Goal: Task Accomplishment & Management: Manage account settings

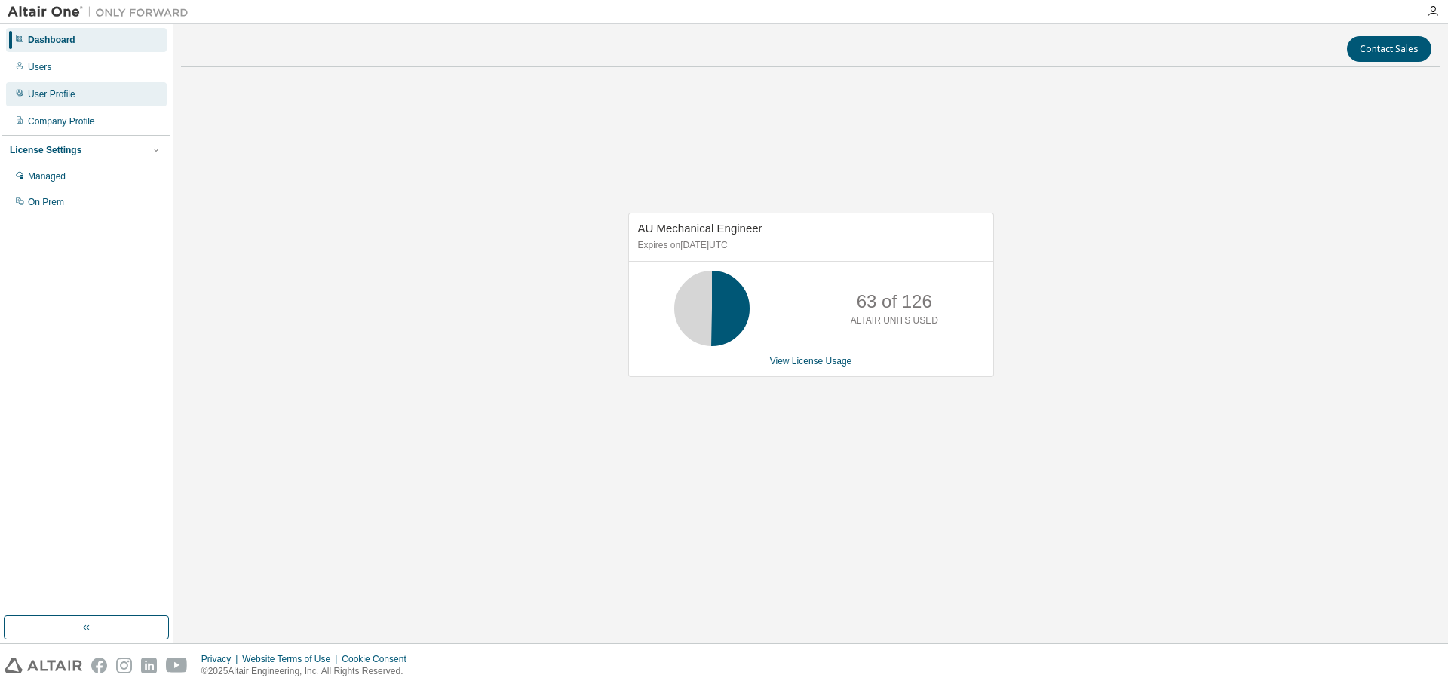
click at [84, 91] on div "User Profile" at bounding box center [86, 94] width 161 height 24
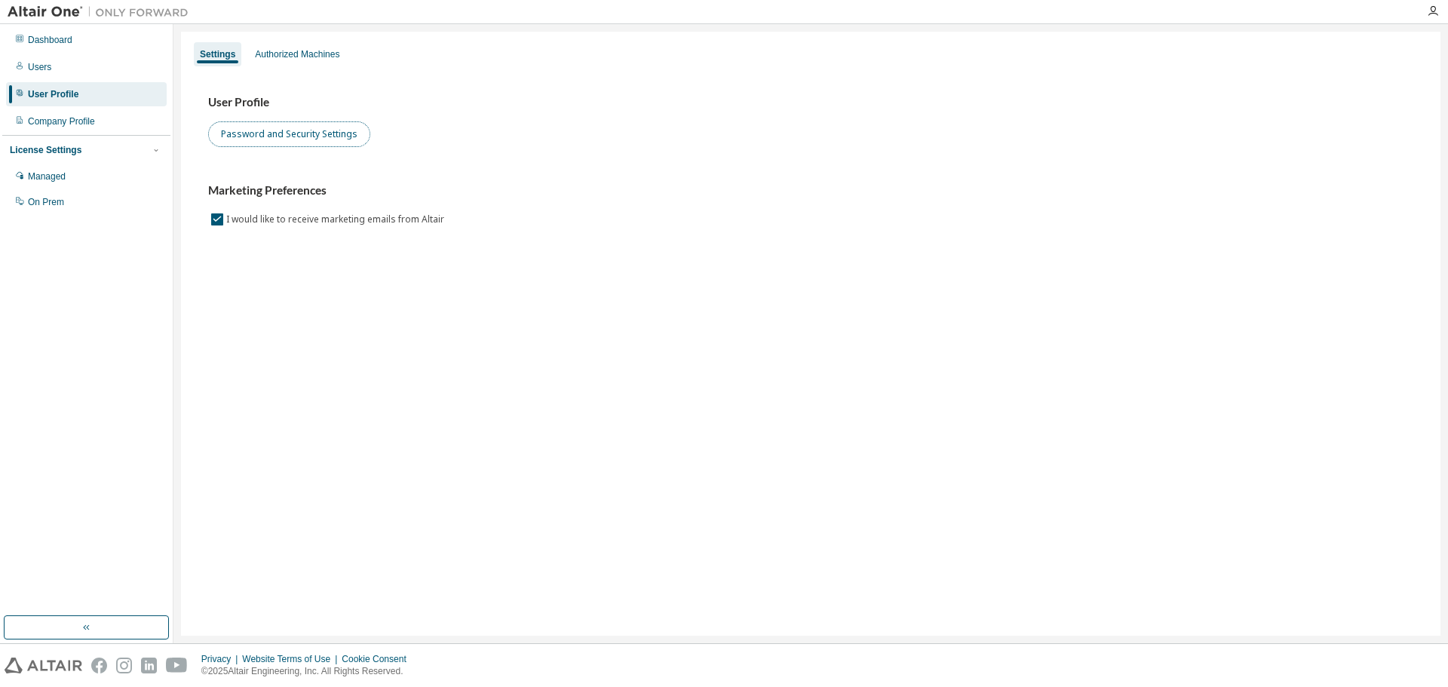
click at [305, 130] on button "Password and Security Settings" at bounding box center [289, 134] width 162 height 26
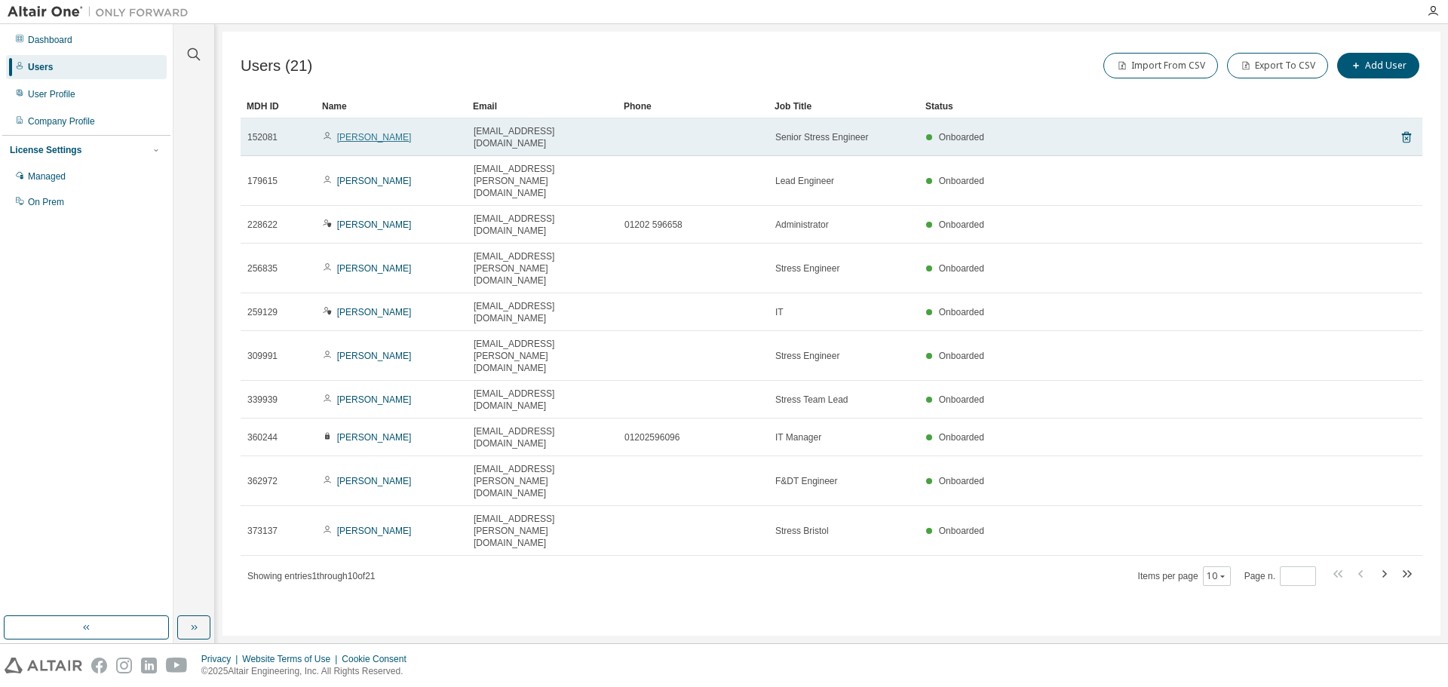
click at [369, 132] on link "[PERSON_NAME]" at bounding box center [374, 137] width 75 height 11
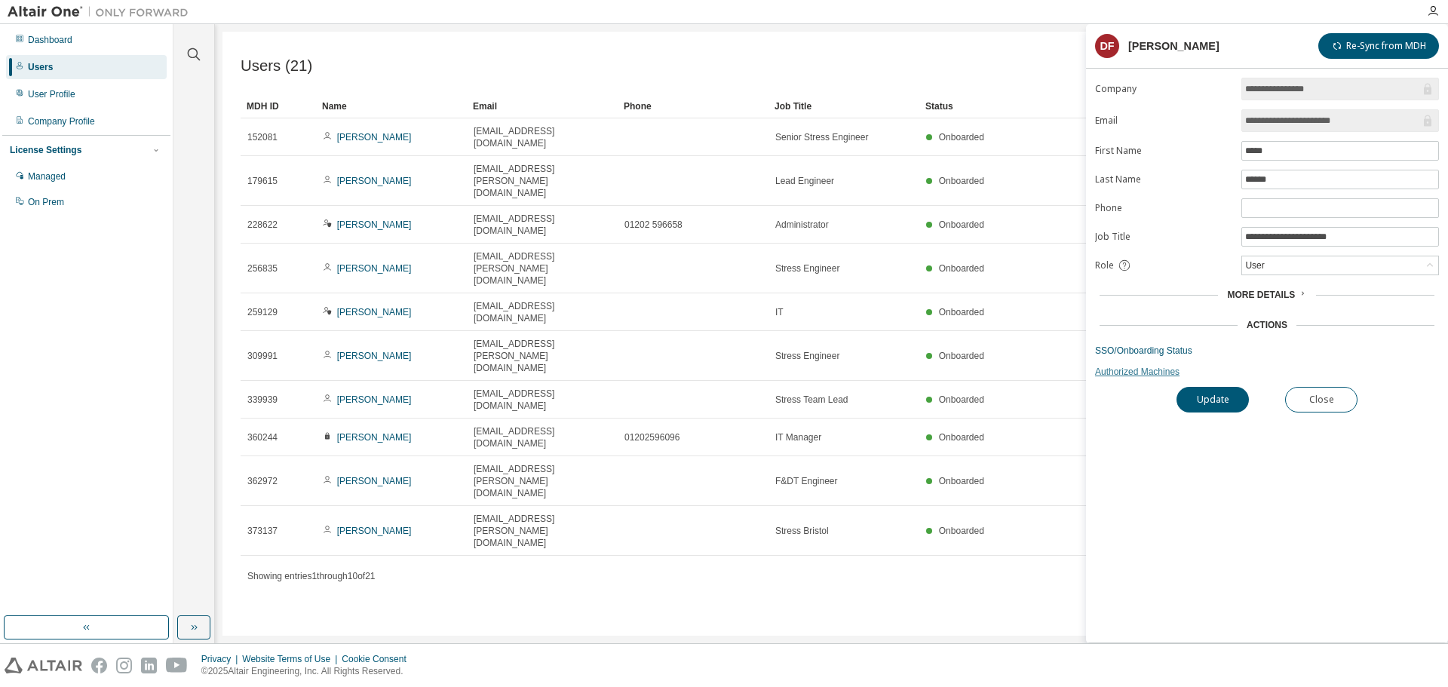
click at [1108, 376] on link "Authorized Machines" at bounding box center [1267, 372] width 344 height 12
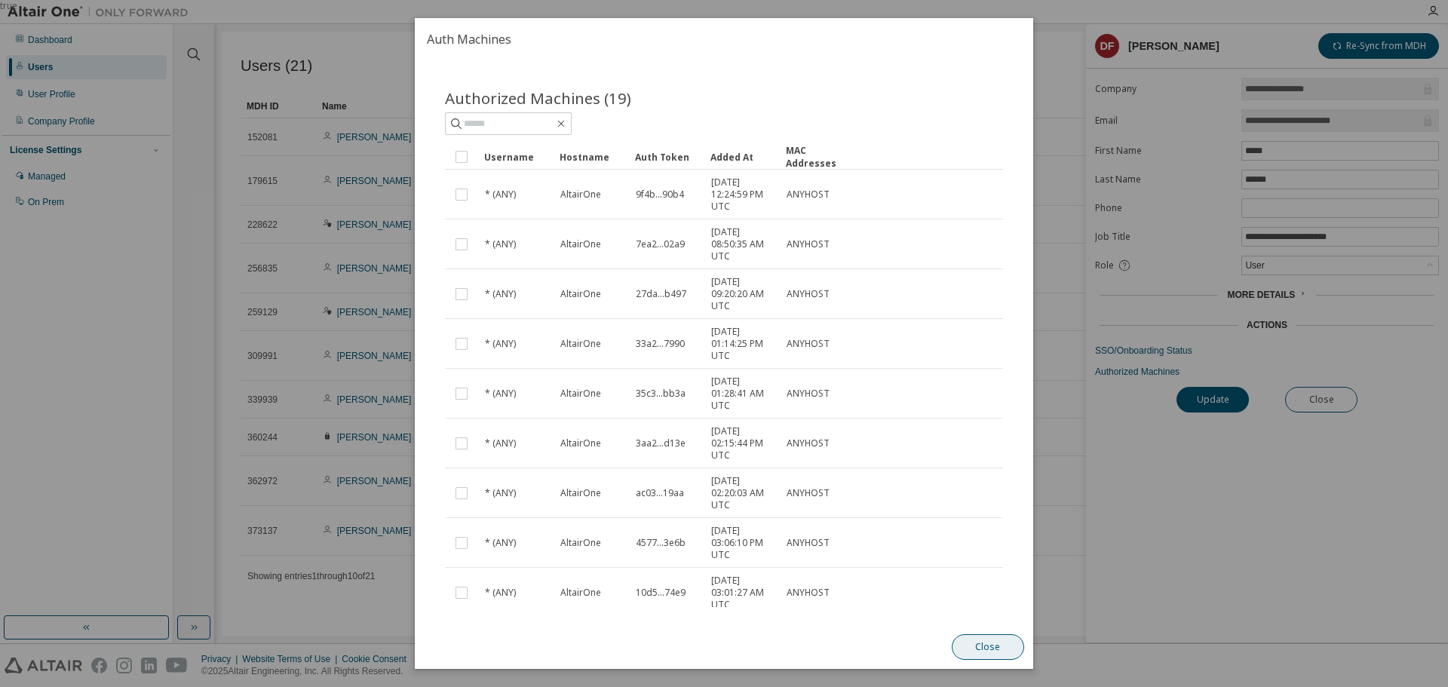
click at [990, 647] on button "Close" at bounding box center [988, 647] width 72 height 26
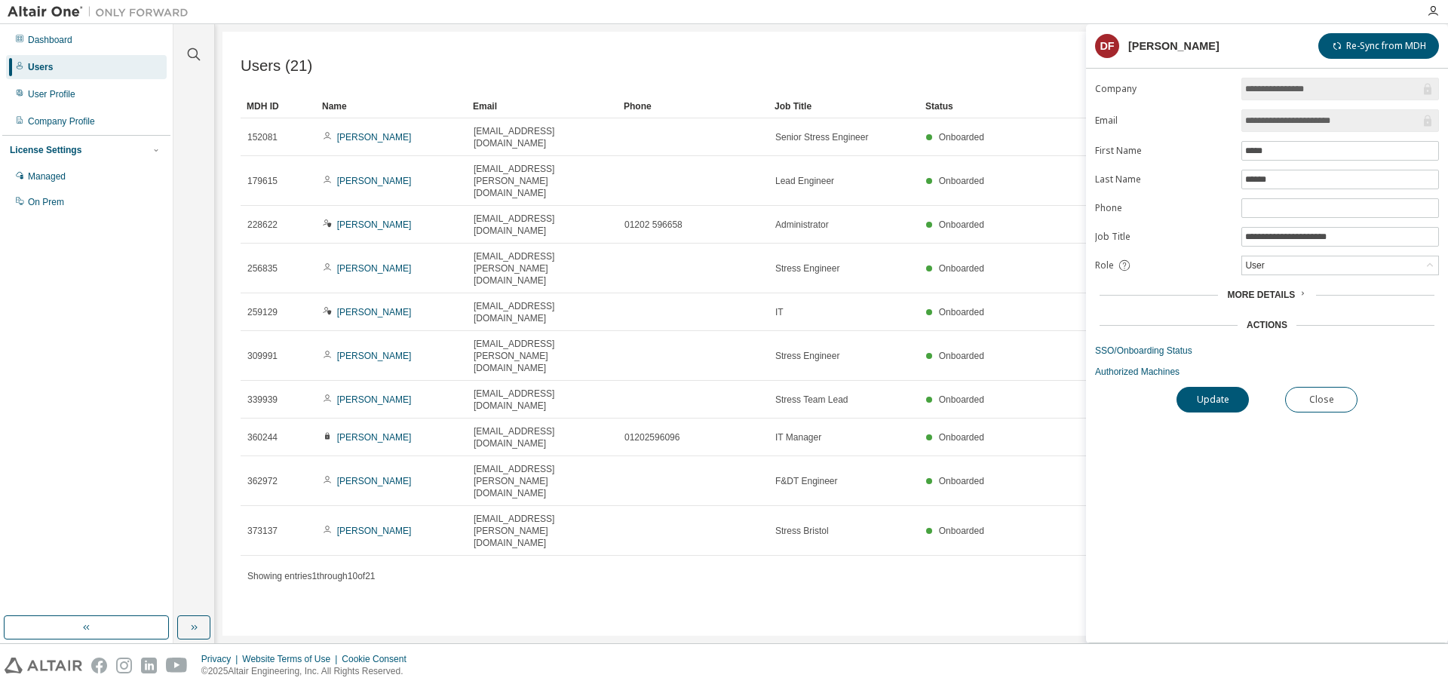
click at [1260, 296] on span "More Details" at bounding box center [1261, 295] width 68 height 11
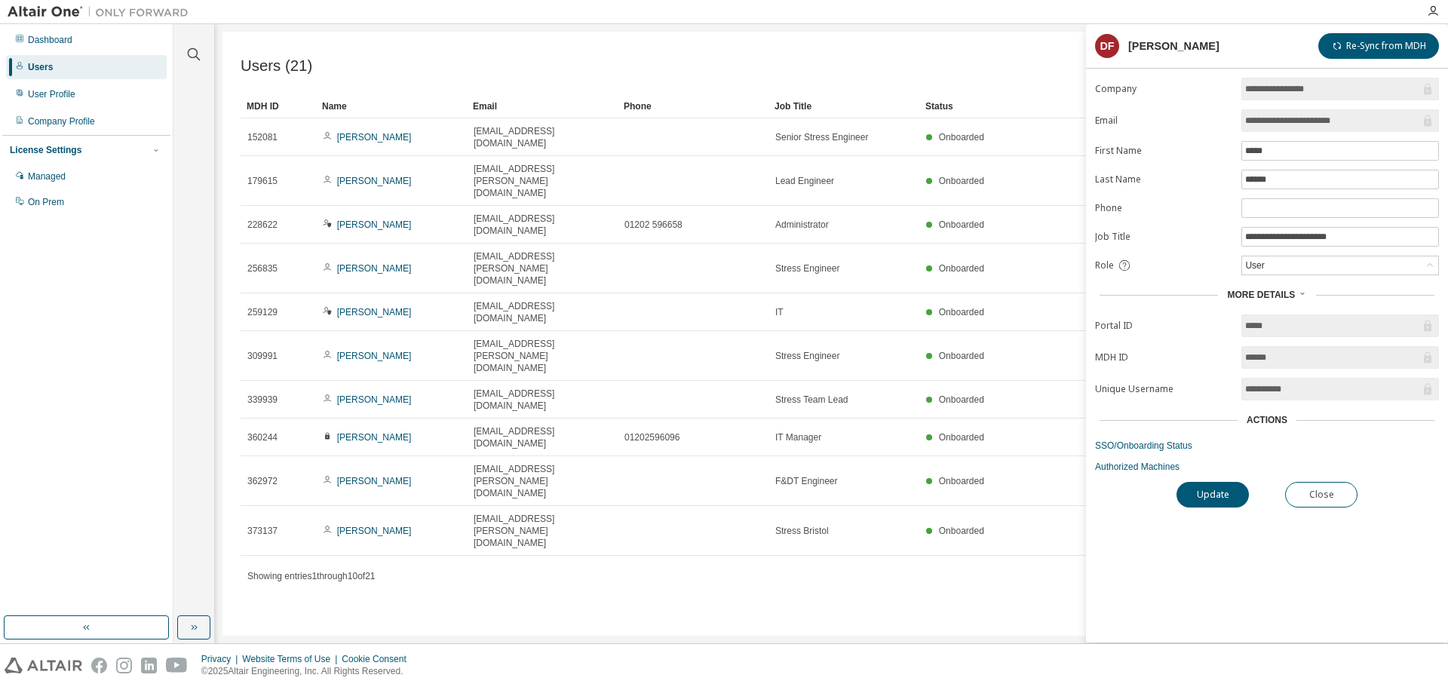
click at [1260, 290] on span "More Details" at bounding box center [1261, 295] width 68 height 11
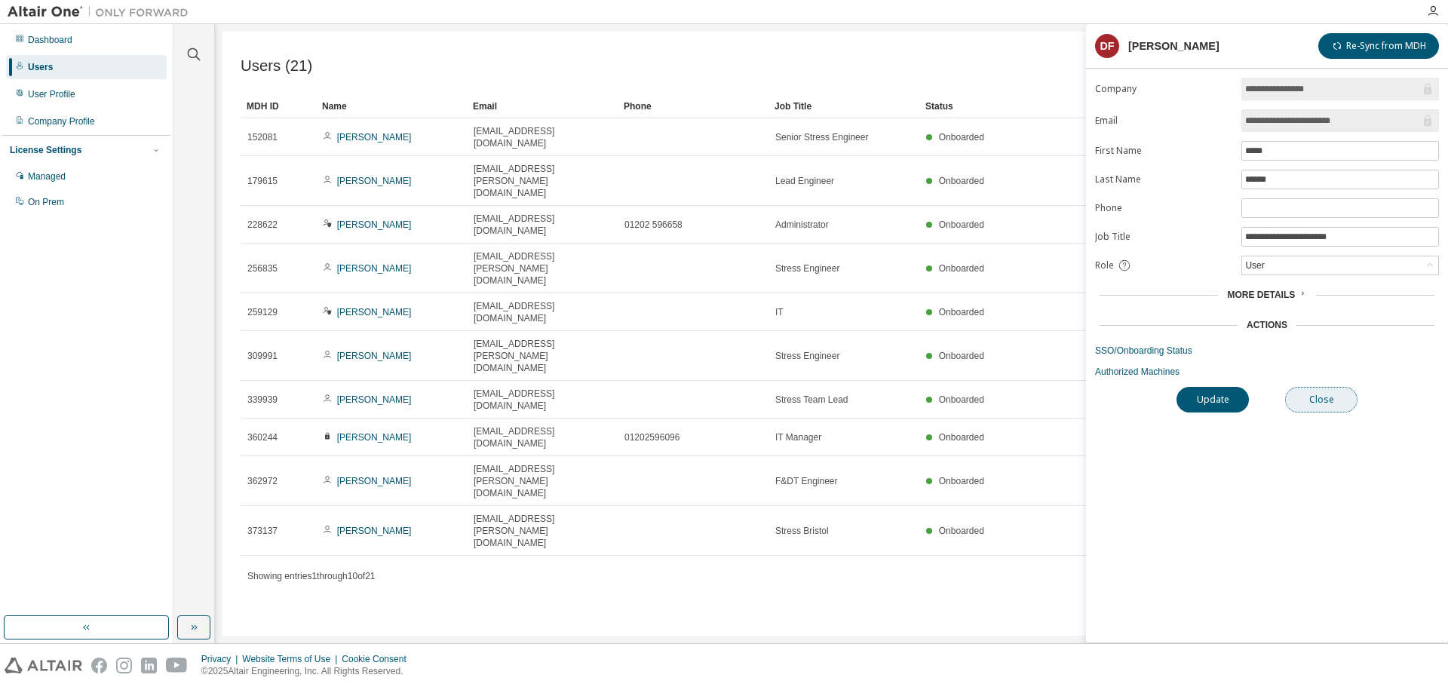
click at [1306, 398] on button "Close" at bounding box center [1321, 400] width 72 height 26
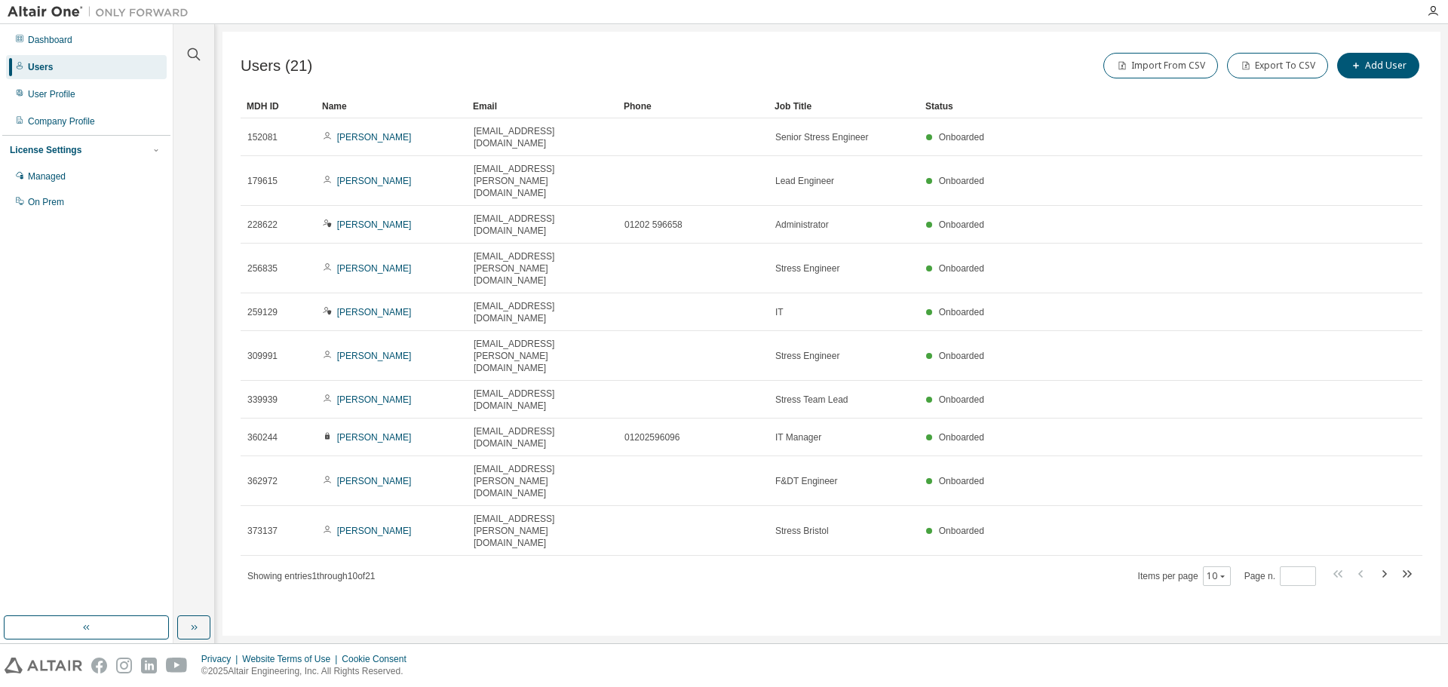
drag, startPoint x: 755, startPoint y: 546, endPoint x: 543, endPoint y: 504, distance: 216.1
click at [746, 546] on div "Users (21) Import From CSV Export To CSV Add User Clear Load Save Save As Field…" at bounding box center [832, 334] width 1218 height 604
click at [75, 97] on div "User Profile" at bounding box center [86, 94] width 161 height 24
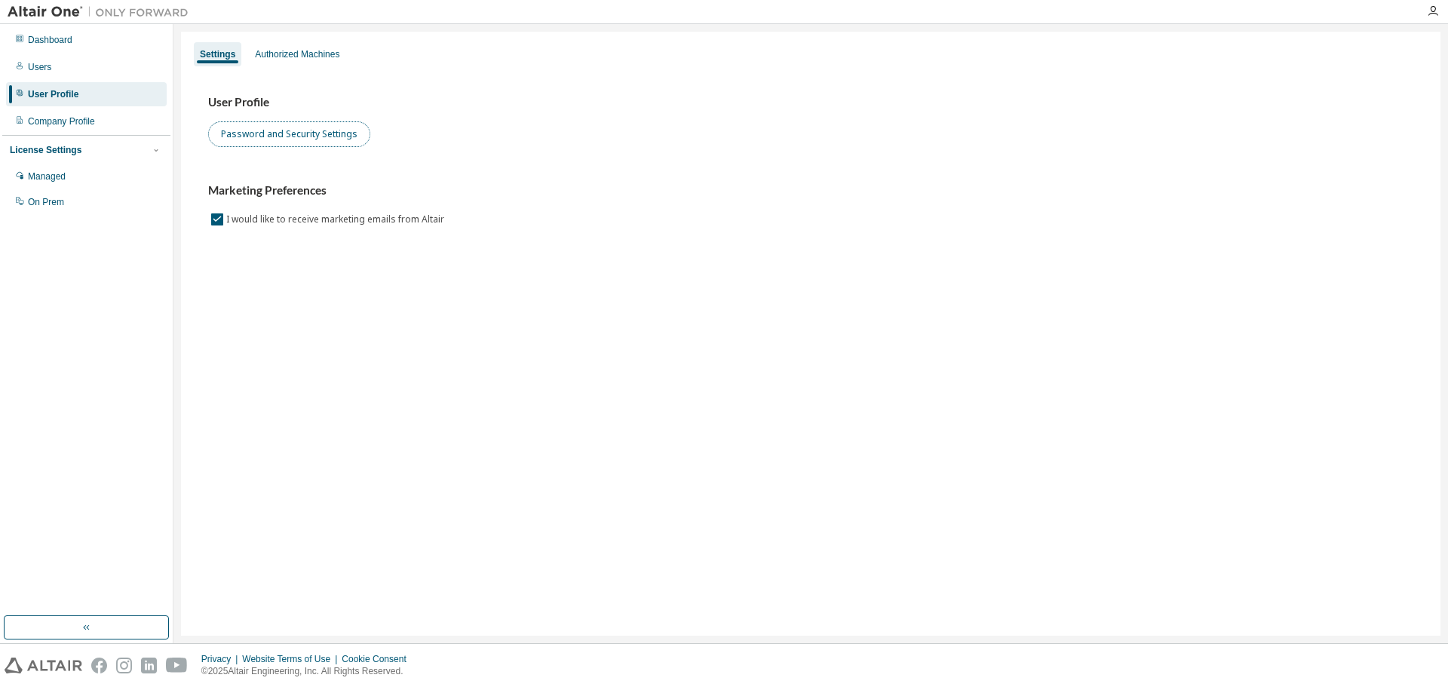
click at [305, 138] on button "Password and Security Settings" at bounding box center [289, 134] width 162 height 26
click at [1082, 190] on h3 "Marketing Preferences" at bounding box center [810, 190] width 1205 height 15
click at [54, 75] on div "Users" at bounding box center [86, 67] width 161 height 24
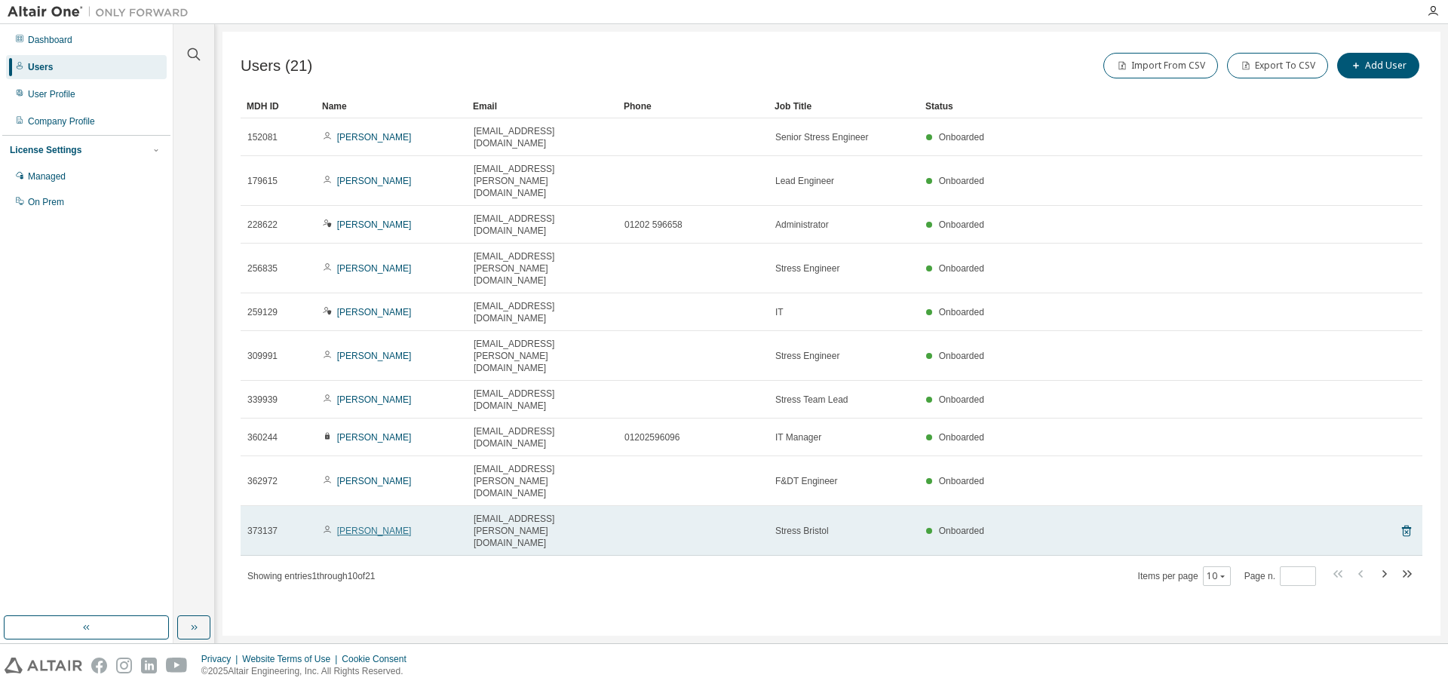
click at [366, 526] on link "[PERSON_NAME]" at bounding box center [374, 531] width 75 height 11
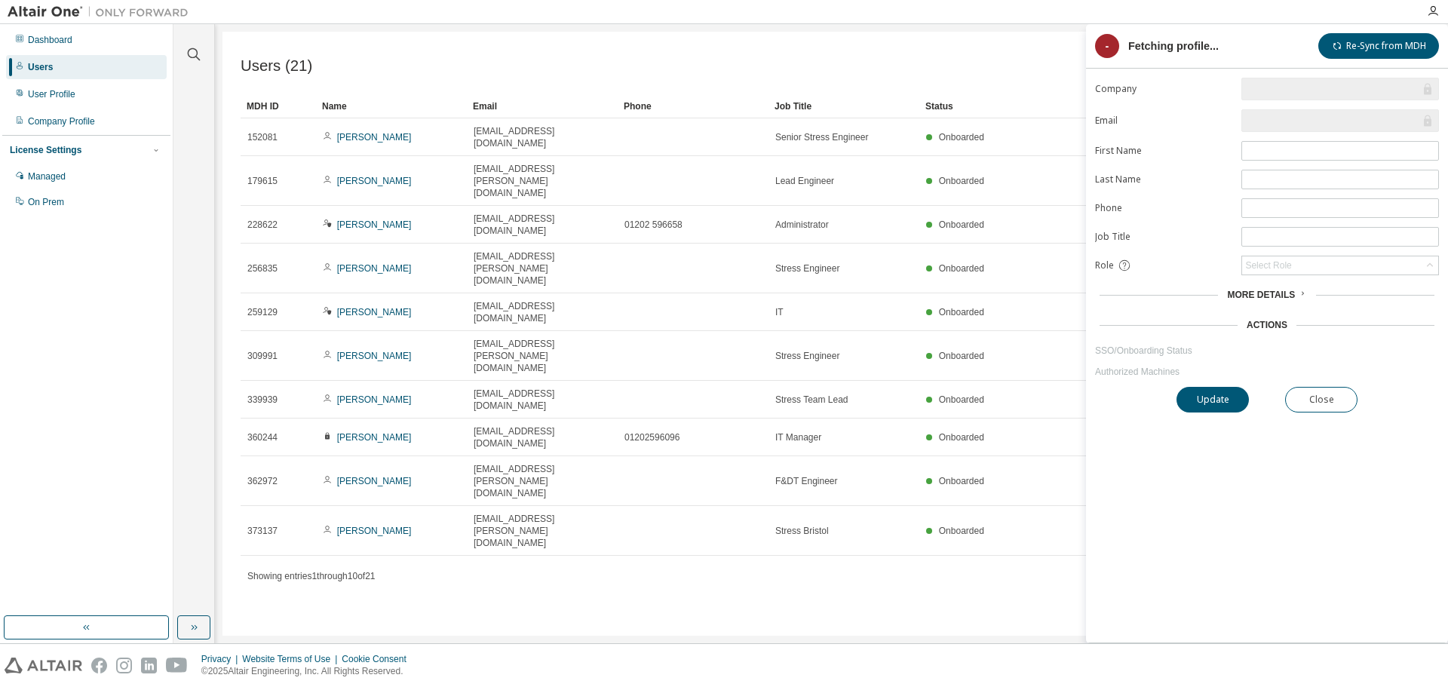
click at [366, 526] on link "[PERSON_NAME]" at bounding box center [374, 531] width 75 height 11
click at [1300, 405] on button "Close" at bounding box center [1321, 400] width 72 height 26
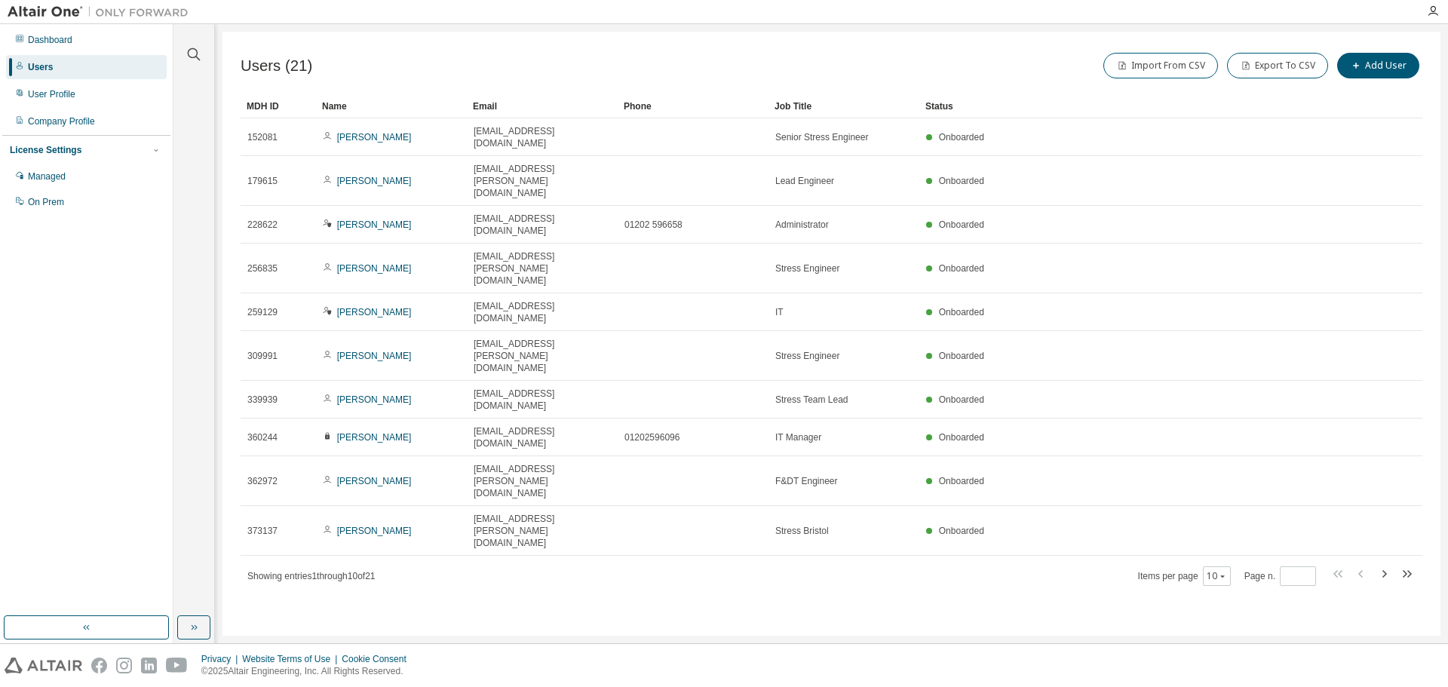
drag, startPoint x: 1098, startPoint y: 540, endPoint x: 1083, endPoint y: 530, distance: 18.4
click at [1096, 539] on div "Users (21) Import From CSV Export To CSV Add User Clear Load Save Save As Field…" at bounding box center [832, 334] width 1218 height 604
click at [55, 92] on div "User Profile" at bounding box center [52, 94] width 48 height 12
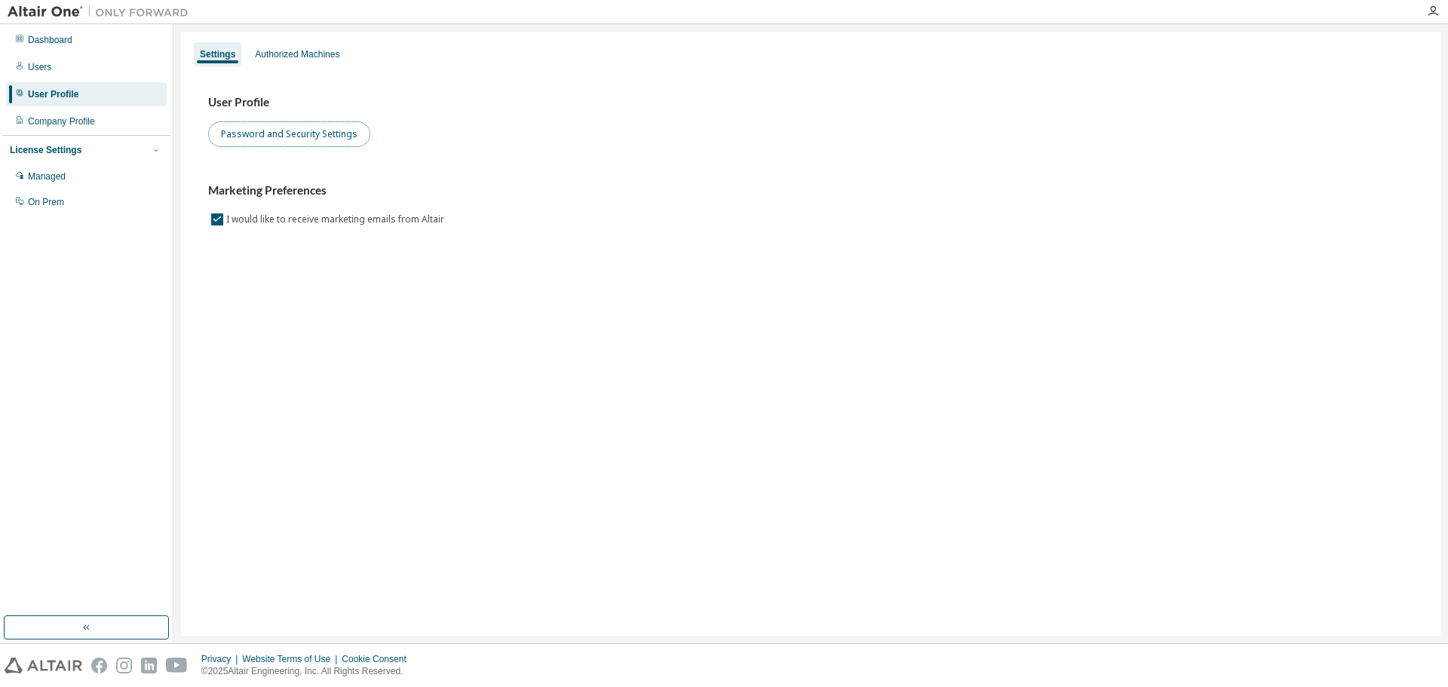
click at [322, 137] on button "Password and Security Settings" at bounding box center [289, 134] width 162 height 26
